Goal: Information Seeking & Learning: Learn about a topic

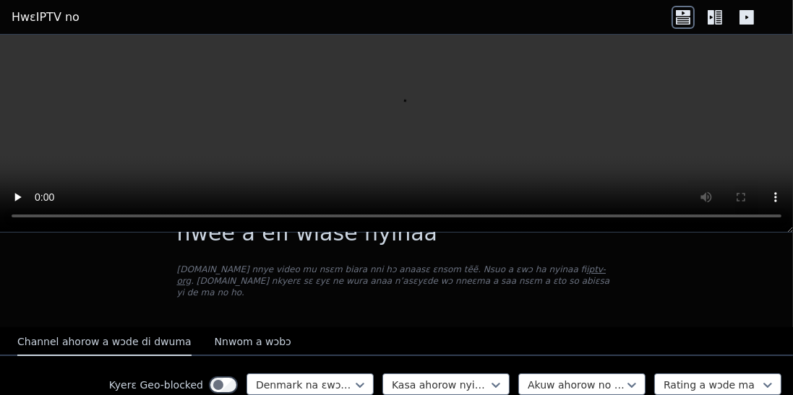
scroll to position [60, 0]
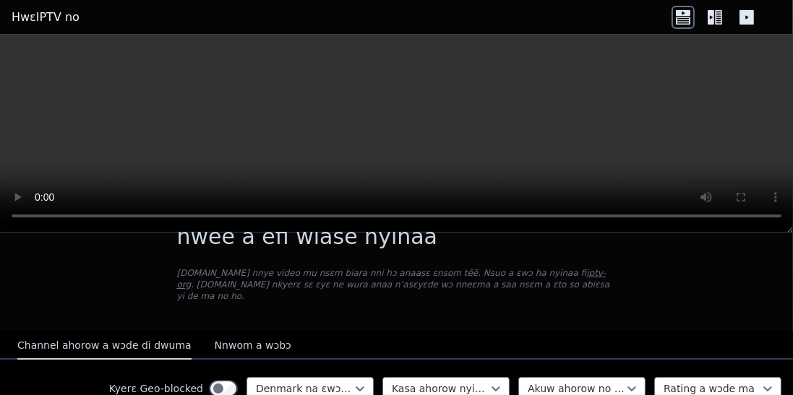
click at [720, 22] on icon at bounding box center [714, 17] width 23 height 23
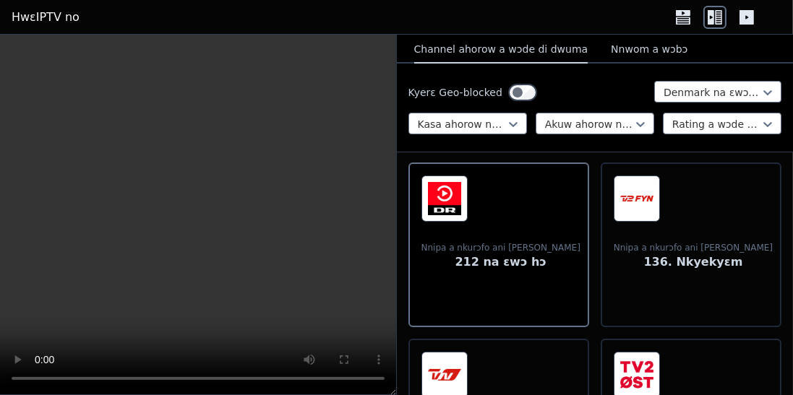
scroll to position [162, 0]
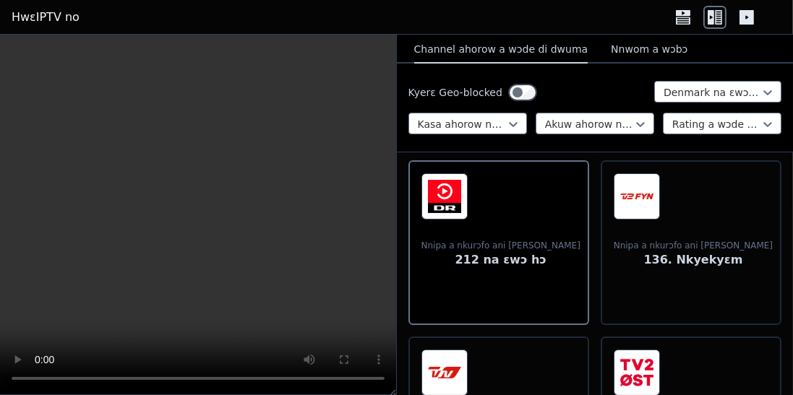
click at [518, 241] on font "Nnipa a nkurɔfo ani [PERSON_NAME]" at bounding box center [500, 246] width 159 height 10
click at [456, 201] on img at bounding box center [444, 196] width 46 height 46
click at [506, 249] on font "Nnipa a nkurɔfo ani [PERSON_NAME]" at bounding box center [500, 246] width 159 height 10
click at [494, 259] on font "212 na ɛwɔ hɔ" at bounding box center [500, 260] width 91 height 14
click at [701, 208] on span at bounding box center [692, 196] width 159 height 46
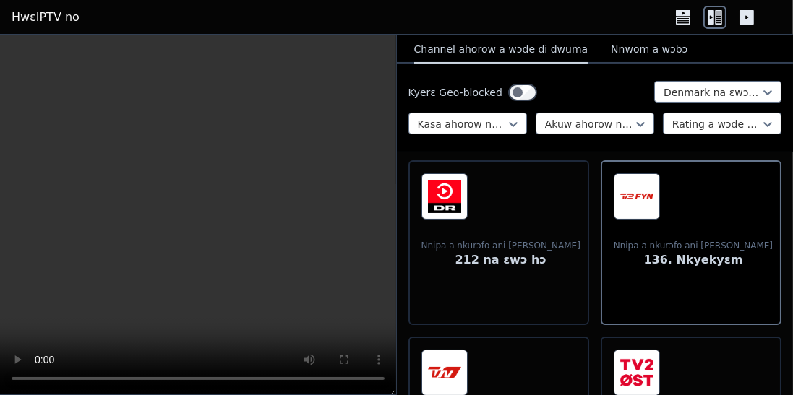
click at [665, 257] on font "136. Nkyekyɛm" at bounding box center [692, 260] width 99 height 14
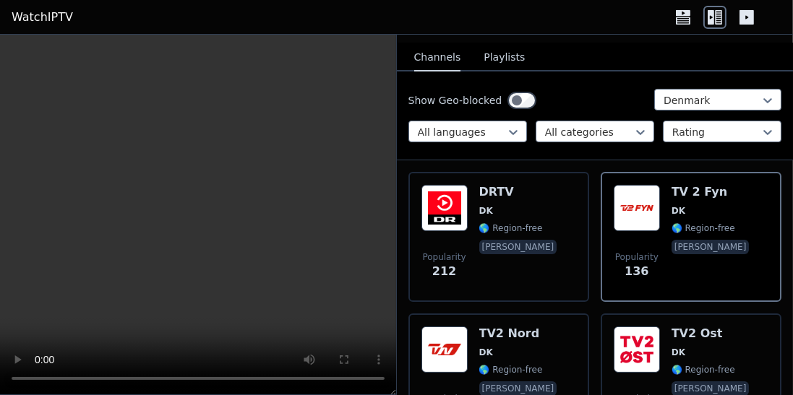
click at [792, 109] on div "Show Geo-blocked Denmark All languages All categories Rating" at bounding box center [595, 116] width 397 height 89
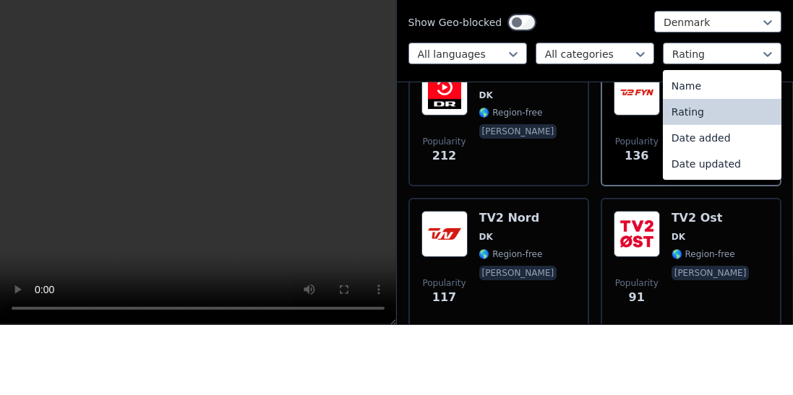
scroll to position [210, 0]
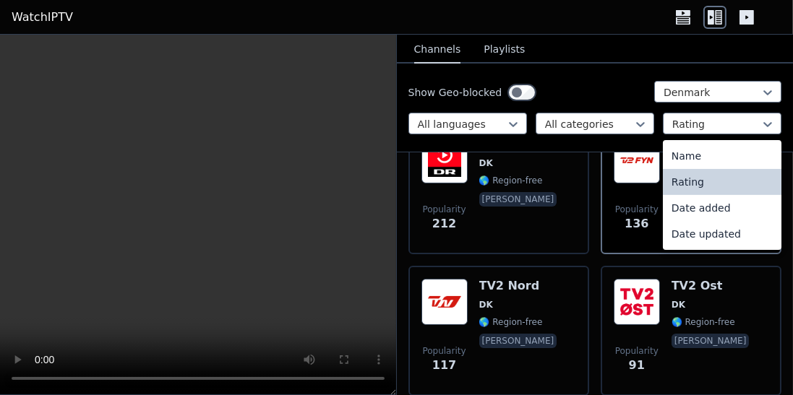
click at [728, 179] on div "Rating" at bounding box center [722, 182] width 118 height 26
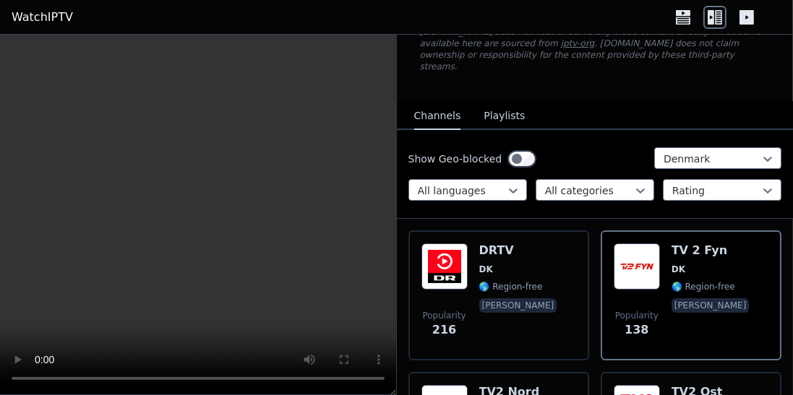
scroll to position [104, 0]
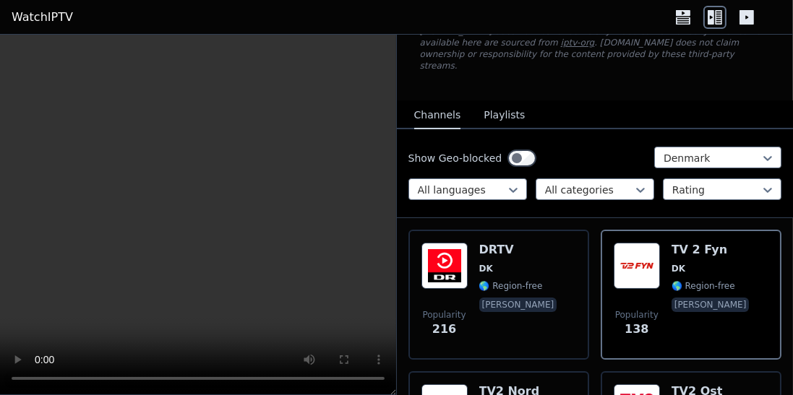
click at [499, 280] on span "🌎 Region-free" at bounding box center [511, 286] width 64 height 12
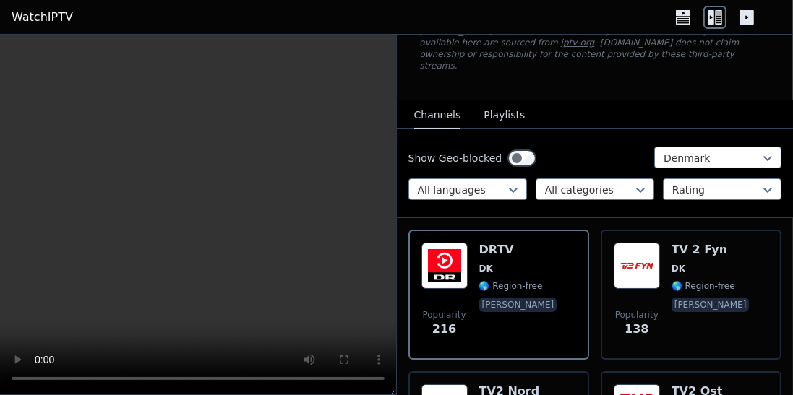
click at [701, 280] on span "🌎 Region-free" at bounding box center [703, 286] width 64 height 12
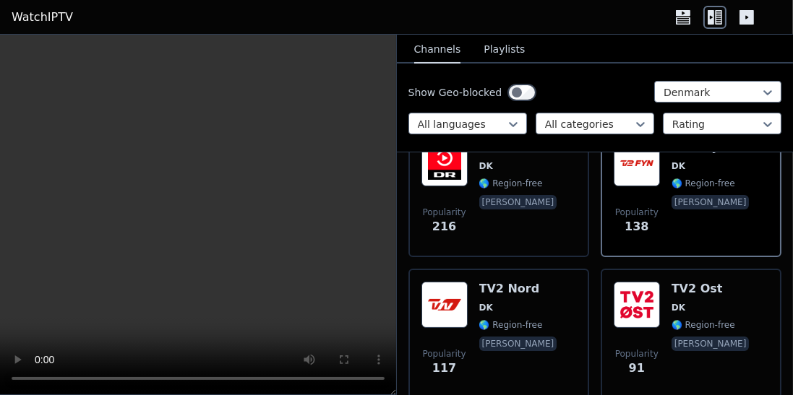
scroll to position [213, 0]
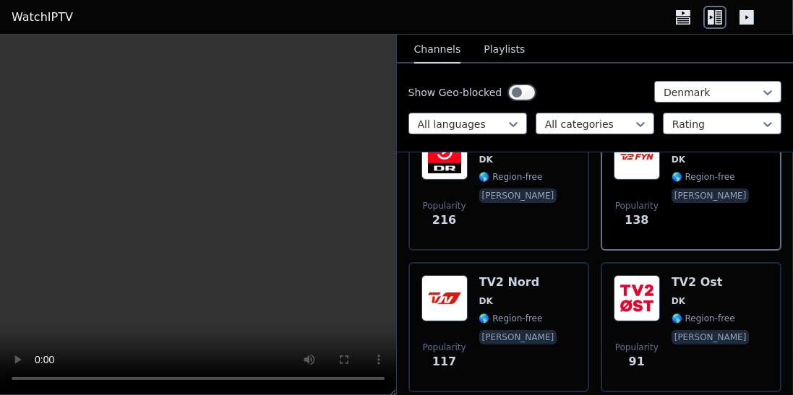
click at [506, 330] on span "[PERSON_NAME]" at bounding box center [519, 338] width 81 height 17
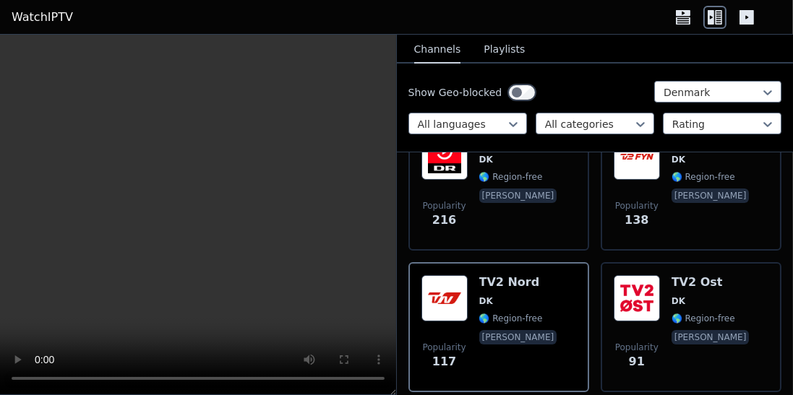
click at [702, 295] on span "DK" at bounding box center [711, 301] width 81 height 12
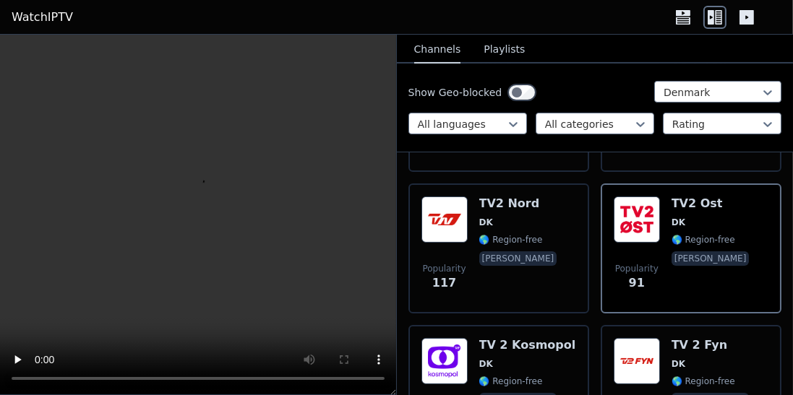
scroll to position [294, 0]
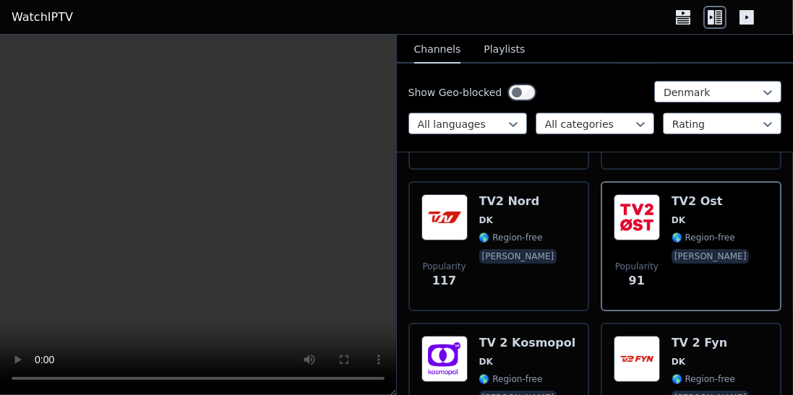
click at [522, 356] on span "DK" at bounding box center [527, 362] width 97 height 12
click at [702, 356] on span "DK" at bounding box center [711, 362] width 81 height 12
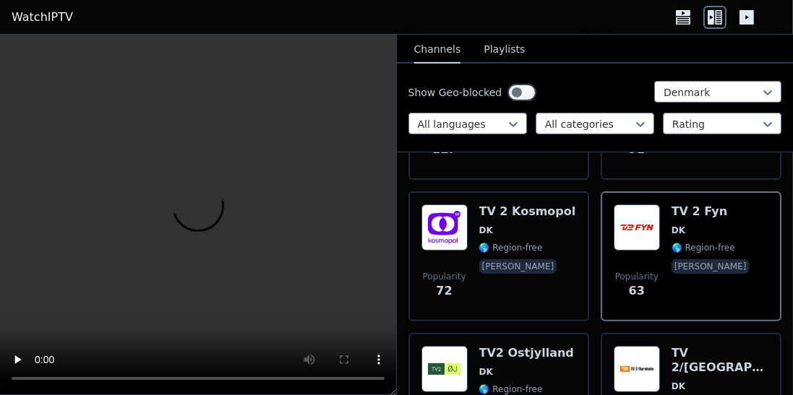
scroll to position [428, 0]
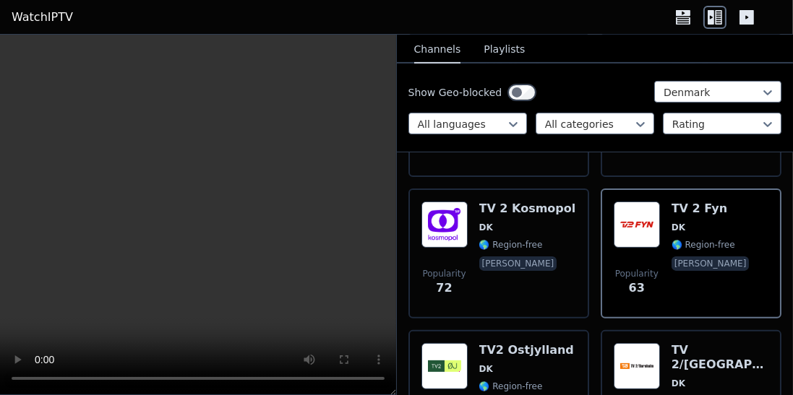
click at [789, 199] on div "Popularity 216 DRTV DK 🌎 Region-free [PERSON_NAME] Popularity 138 TV 2 Fyn DK 🌎…" at bounding box center [595, 340] width 397 height 893
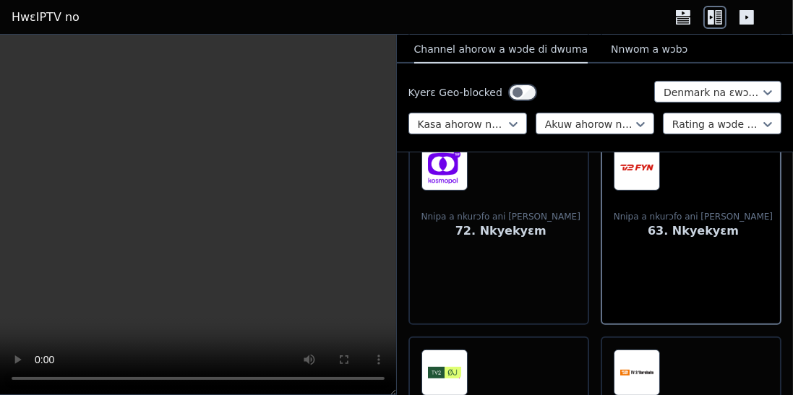
scroll to position [559, 0]
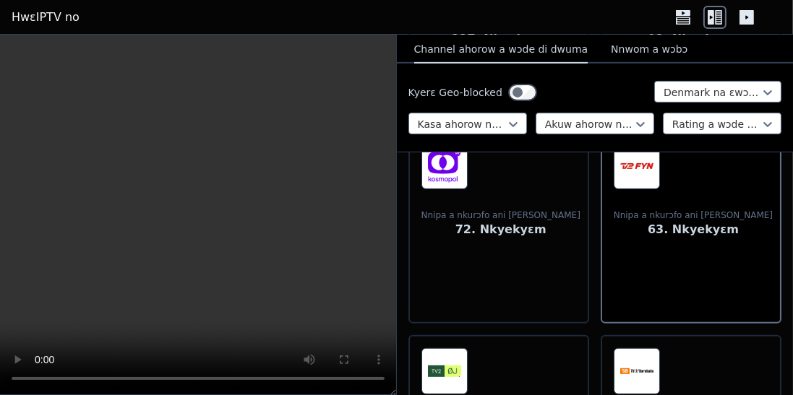
click at [467, 348] on span at bounding box center [511, 371] width 181 height 46
click at [696, 348] on span at bounding box center [703, 371] width 181 height 46
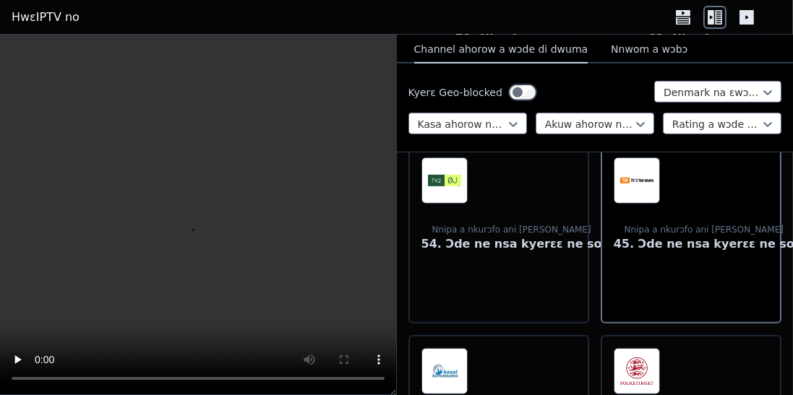
scroll to position [752, 0]
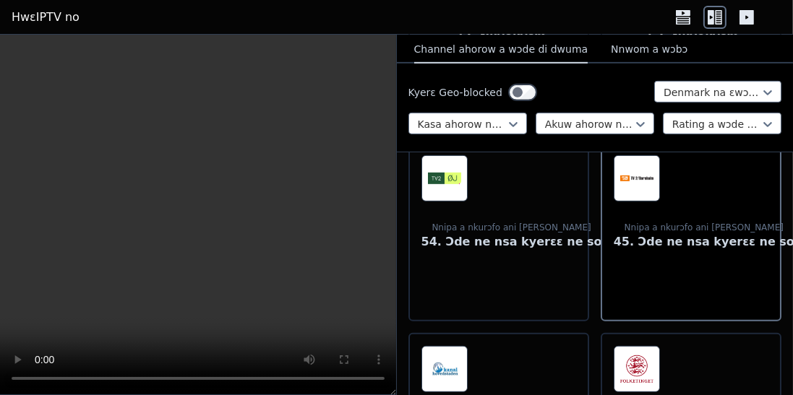
click at [460, 346] on img at bounding box center [444, 369] width 46 height 46
click at [686, 346] on span at bounding box center [703, 369] width 181 height 46
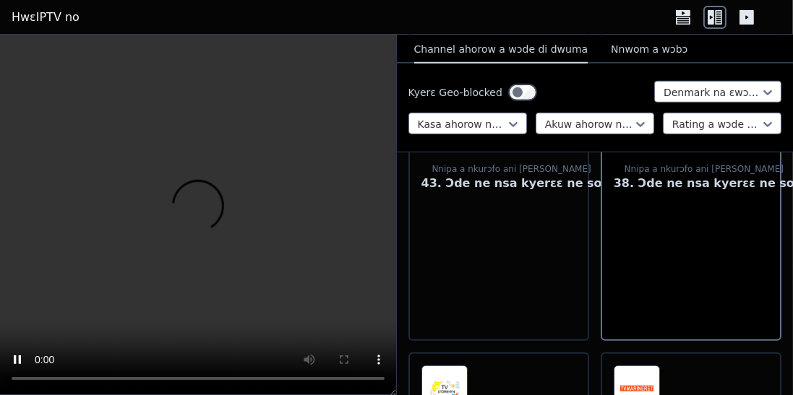
scroll to position [1004, 0]
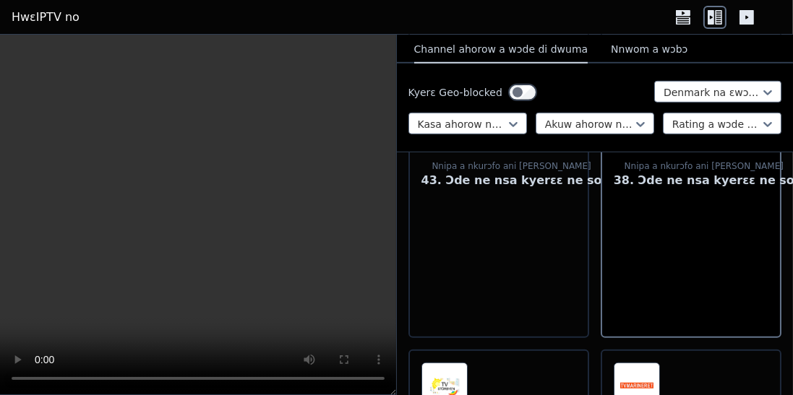
click at [499, 363] on span at bounding box center [511, 386] width 181 height 46
click at [682, 363] on span at bounding box center [703, 386] width 181 height 46
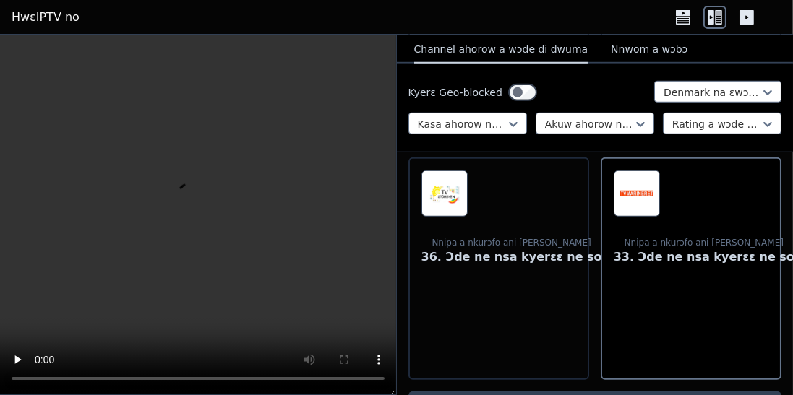
scroll to position [1205, 0]
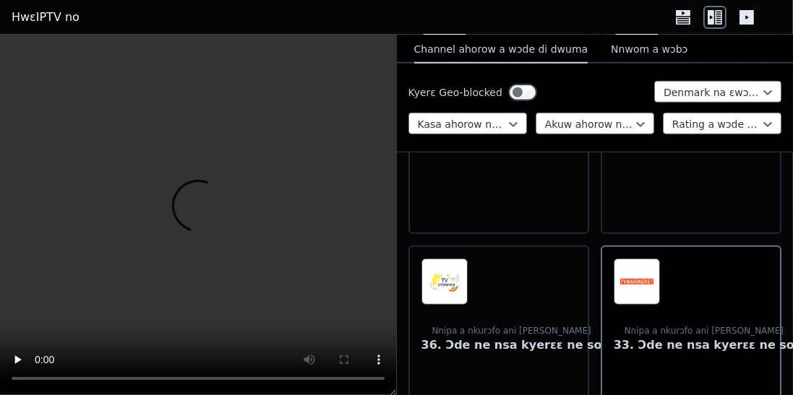
scroll to position [1108, 0]
click at [509, 317] on span "Nnipa a nkurɔfo ani [PERSON_NAME] 36. Ɔde ne nsa kyerɛɛ ne so" at bounding box center [511, 340] width 181 height 46
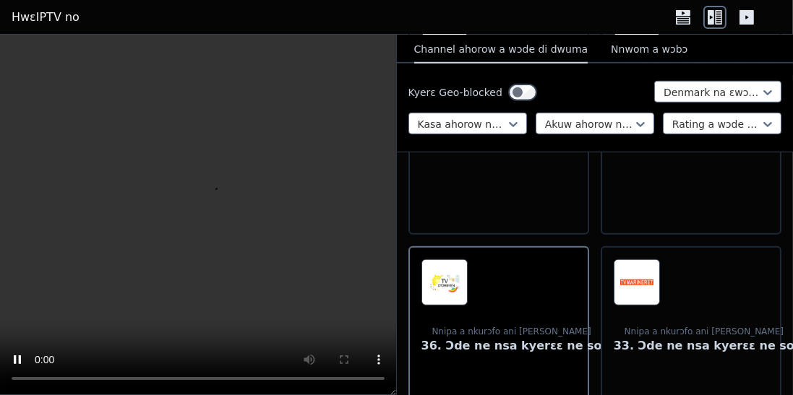
click at [665, 259] on span at bounding box center [703, 282] width 181 height 46
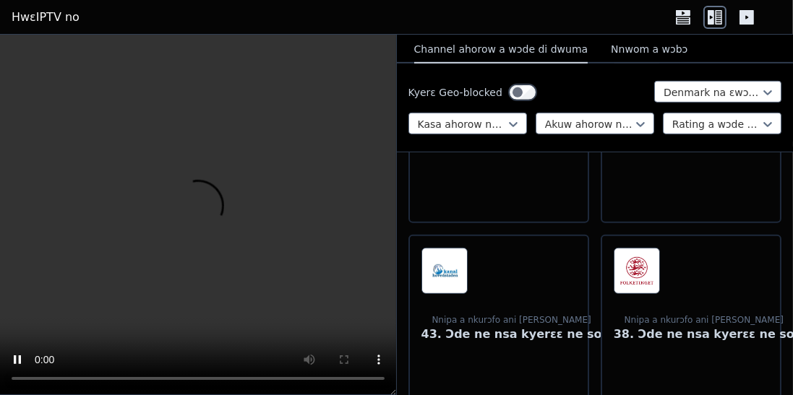
scroll to position [849, 0]
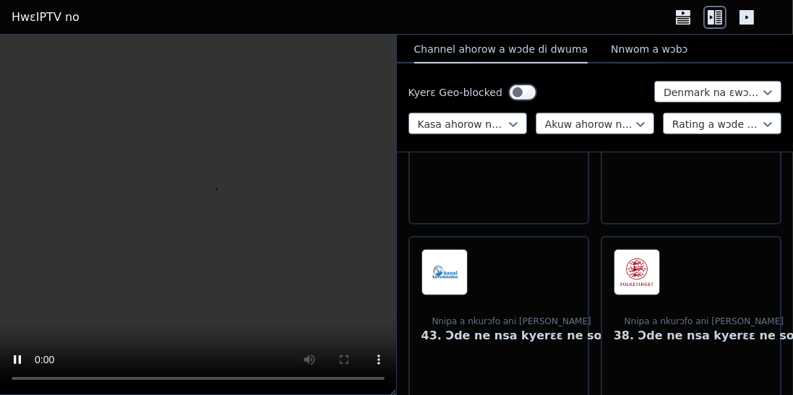
click at [478, 249] on div "Nnipa a nkurɔfo ani [PERSON_NAME] 43. Ɔde ne nsa kyerɛɛ ne so" at bounding box center [511, 364] width 181 height 231
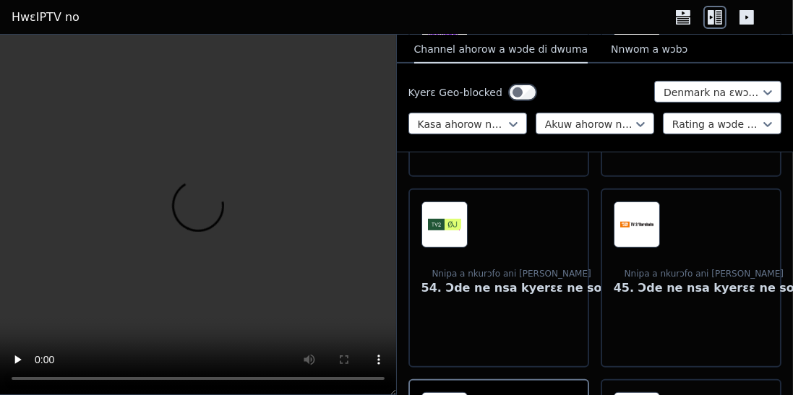
scroll to position [704, 0]
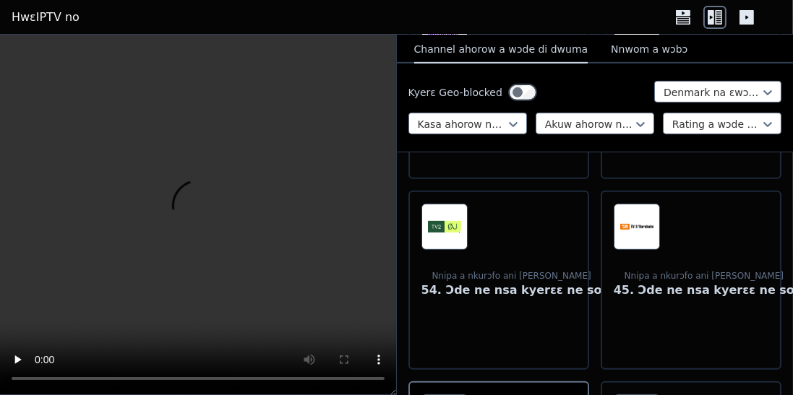
click at [509, 262] on span "Nnipa a nkurɔfo ani [PERSON_NAME] 54. Ɔde ne nsa kyerɛɛ ne so" at bounding box center [511, 285] width 181 height 46
click at [691, 283] on font "45. Ɔde ne nsa kyerɛɛ ne so" at bounding box center [703, 290] width 181 height 14
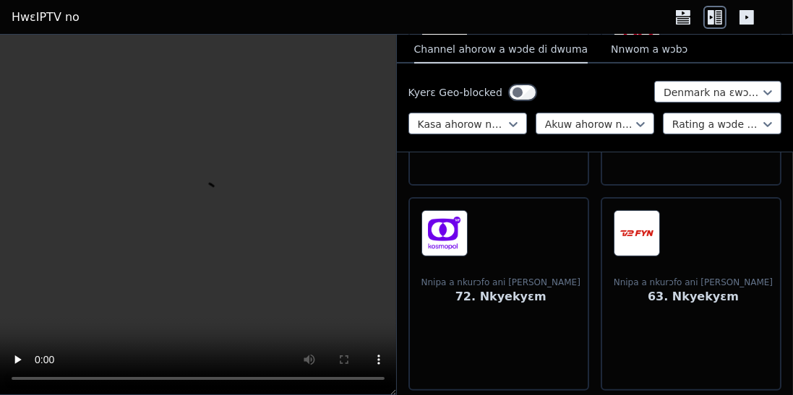
scroll to position [491, 0]
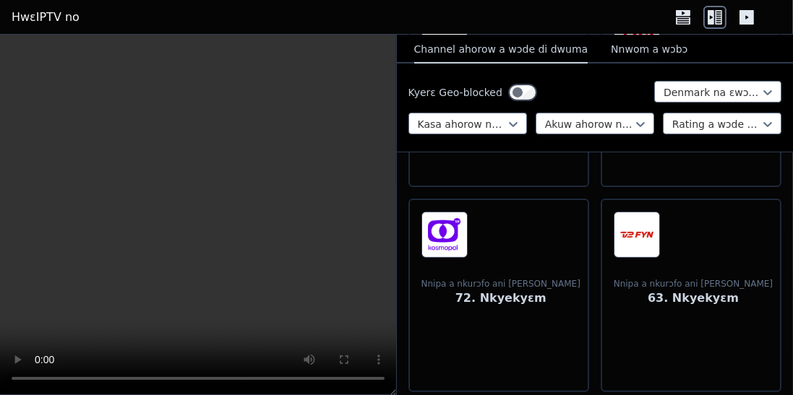
click at [496, 291] on font "72. Nkyekyɛm" at bounding box center [500, 298] width 91 height 14
click at [705, 279] on font "Nnipa a nkurɔfo ani [PERSON_NAME]" at bounding box center [692, 284] width 159 height 10
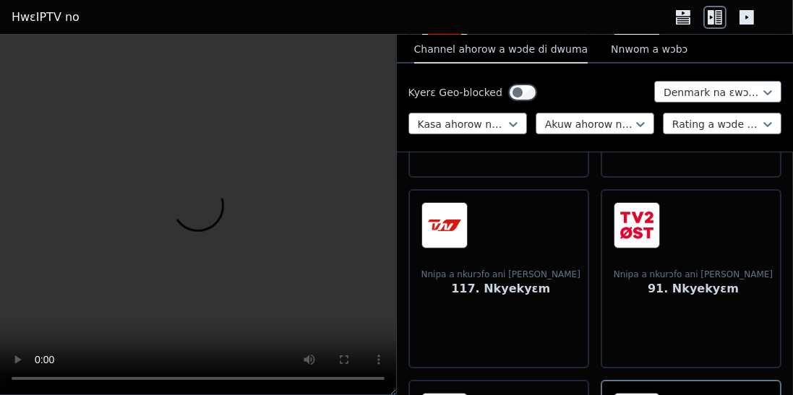
scroll to position [305, 0]
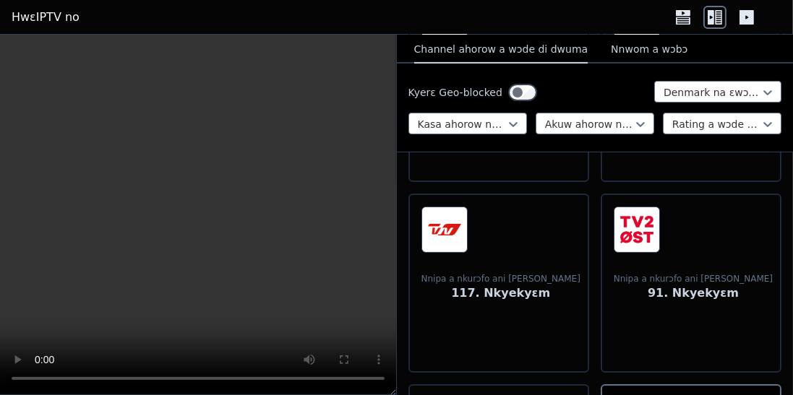
click at [501, 274] on font "Nnipa a nkurɔfo ani [PERSON_NAME]" at bounding box center [500, 279] width 159 height 10
click at [689, 264] on span "Nnipa a nkurɔfo ani [PERSON_NAME] 91. Nkyekyɛm" at bounding box center [692, 287] width 159 height 46
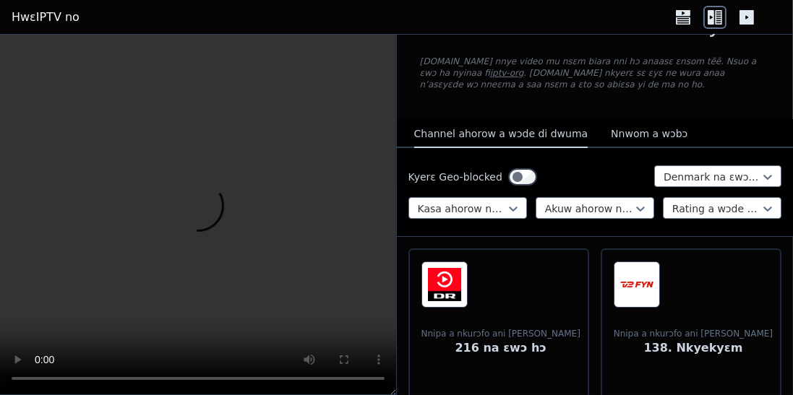
scroll to position [59, 0]
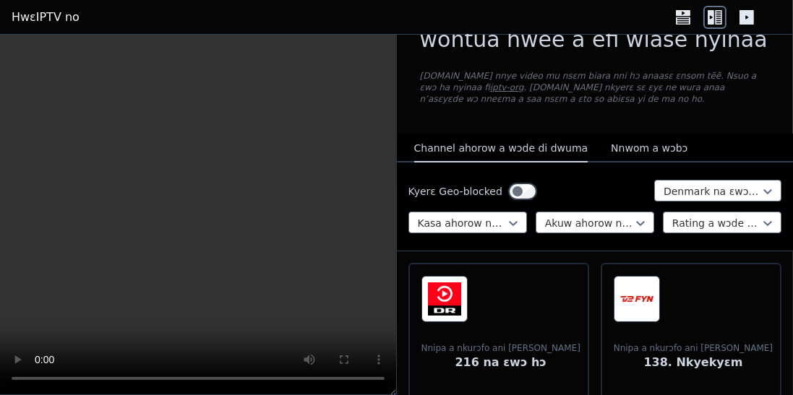
click at [499, 323] on div "Nnipa a nkurɔfo ani [PERSON_NAME] 216 na ɛwɔ hɔ" at bounding box center [500, 345] width 159 height 139
click at [679, 311] on span at bounding box center [692, 299] width 159 height 46
click at [785, 59] on div "WatchIPTV - IPTV streams a wontua hwee a efi wiase nyinaa [DOMAIN_NAME] nnye vi…" at bounding box center [595, 56] width 397 height 156
click at [640, 147] on font "Nnwom a wɔbɔ" at bounding box center [648, 148] width 77 height 12
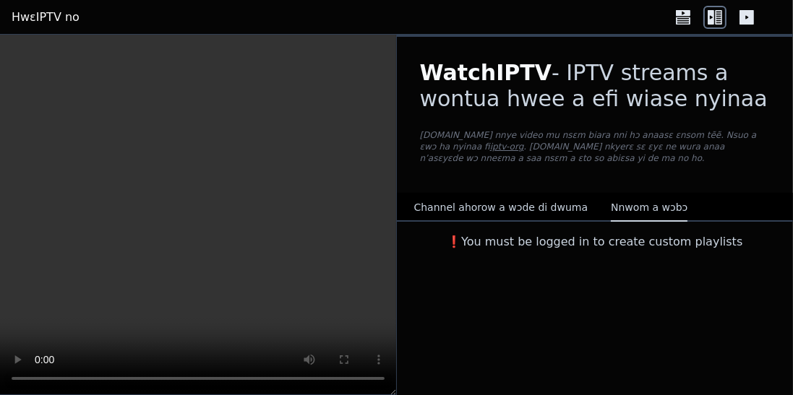
scroll to position [0, 0]
click at [499, 206] on font "Channel ahorow a wɔde di dwuma" at bounding box center [501, 208] width 174 height 12
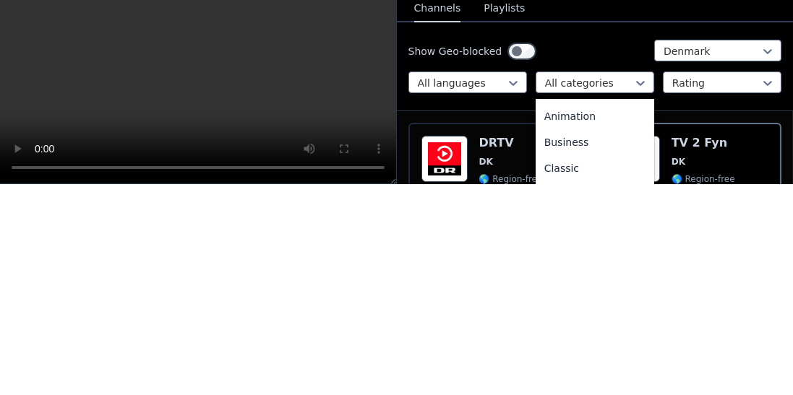
scroll to position [36, 0]
click at [597, 303] on div "Automobiles" at bounding box center [594, 316] width 118 height 26
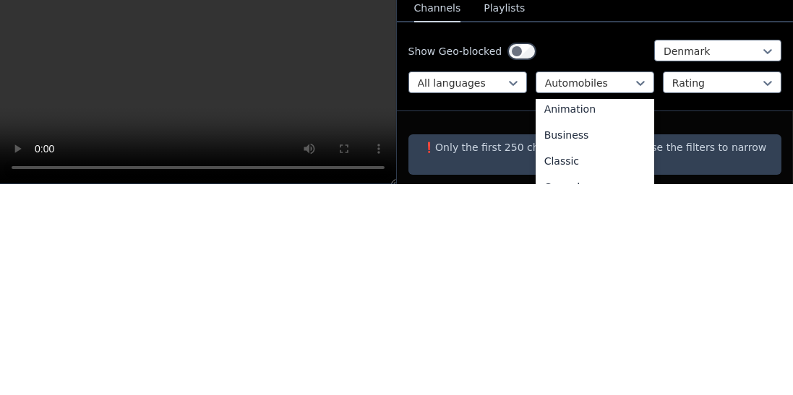
scroll to position [59, 0]
click at [586, 306] on div "Animation" at bounding box center [594, 319] width 118 height 26
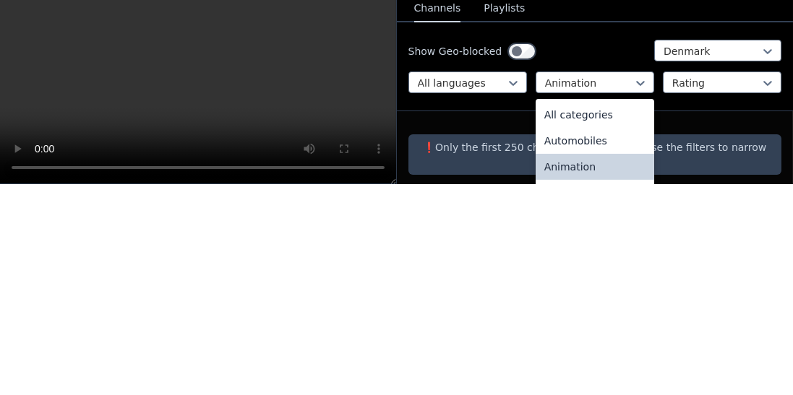
click at [595, 313] on div "All categories" at bounding box center [594, 326] width 118 height 26
